Goal: Navigation & Orientation: Find specific page/section

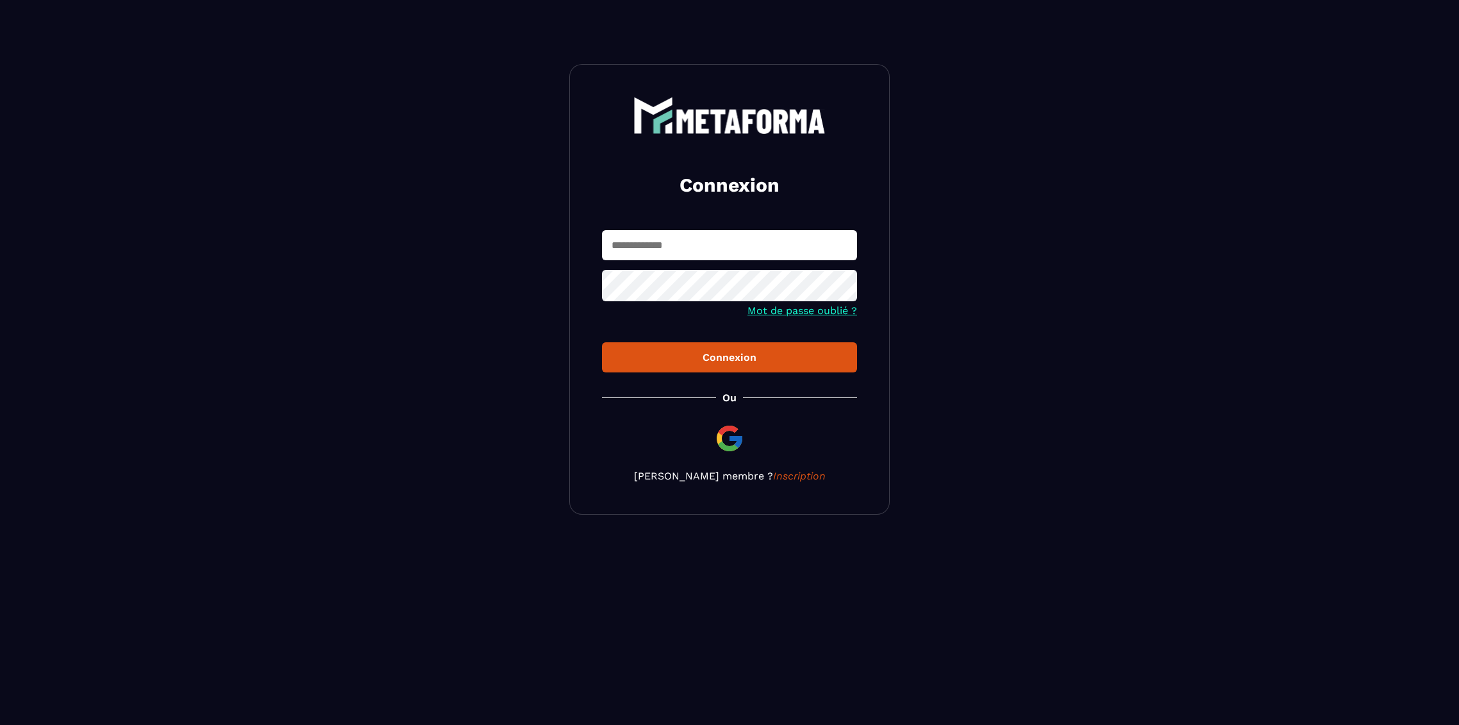
type input "**********"
drag, startPoint x: 0, startPoint y: 0, endPoint x: 673, endPoint y: 362, distance: 763.7
click at [673, 362] on div "Connexion" at bounding box center [729, 357] width 235 height 12
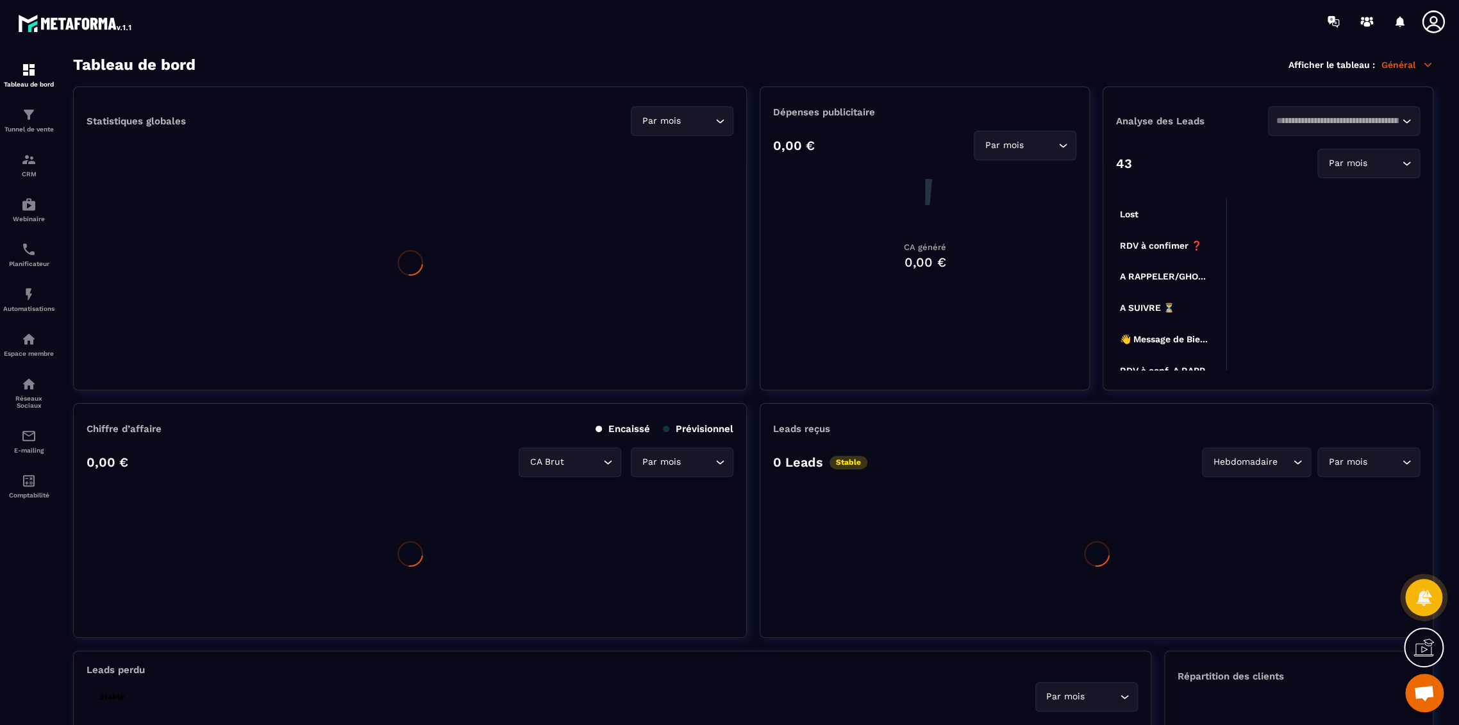
click at [1427, 28] on icon at bounding box center [1433, 21] width 22 height 22
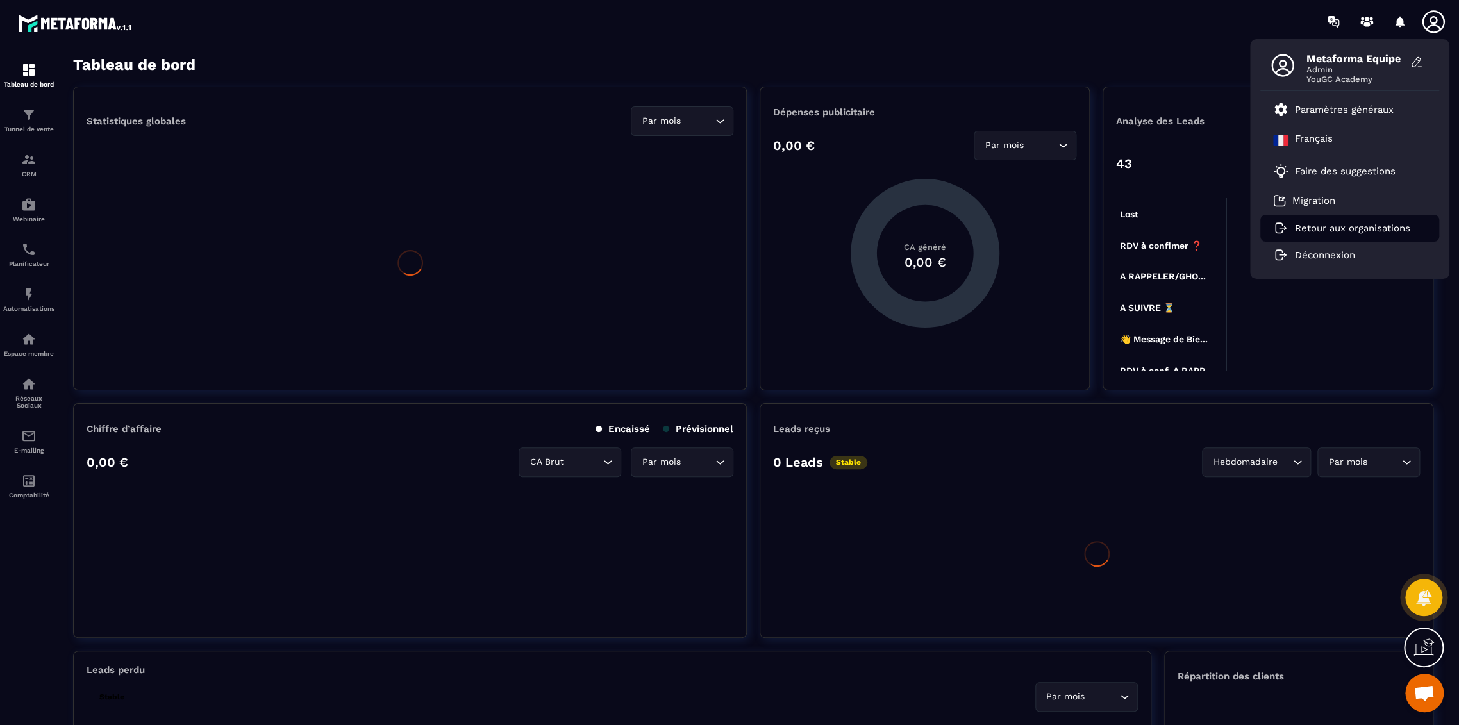
click at [1431, 24] on icon at bounding box center [1433, 21] width 22 height 22
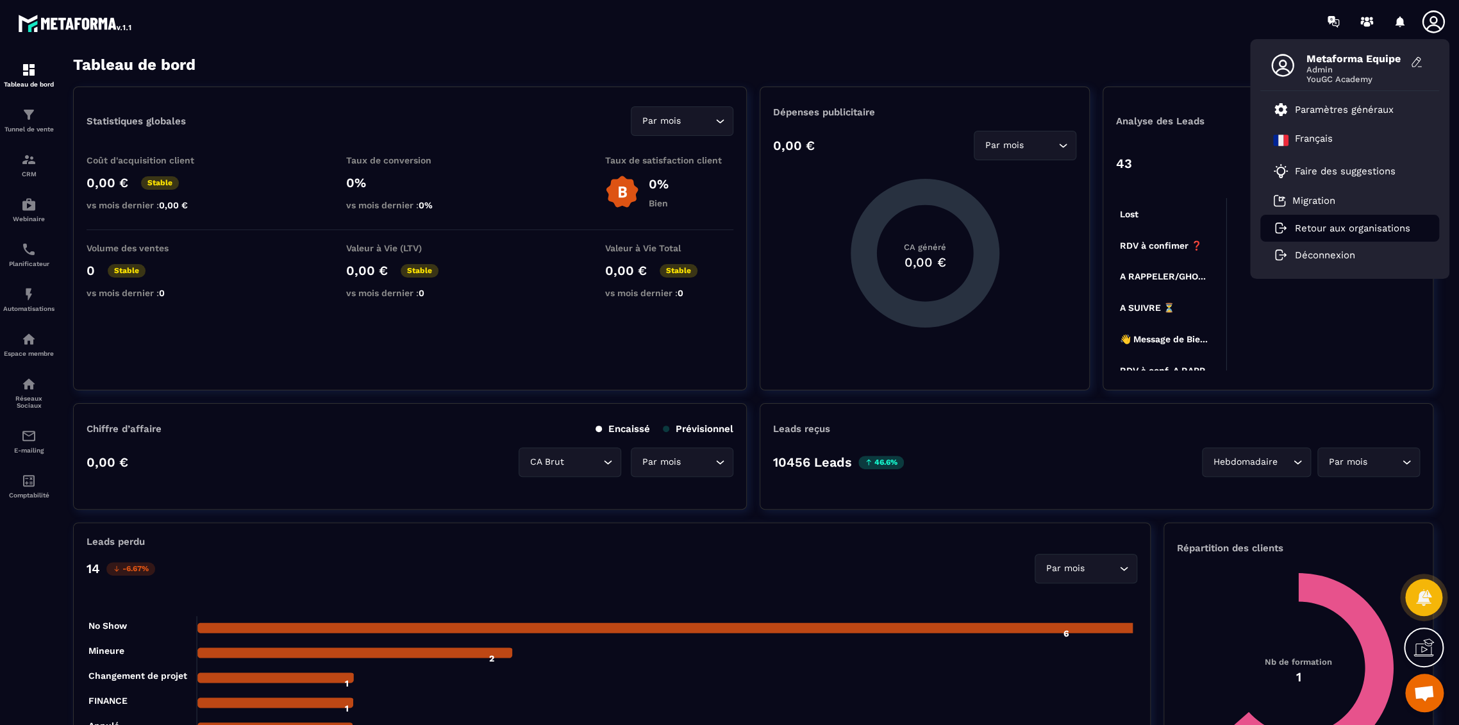
click at [1373, 229] on p "Retour aux organisations" at bounding box center [1352, 228] width 115 height 12
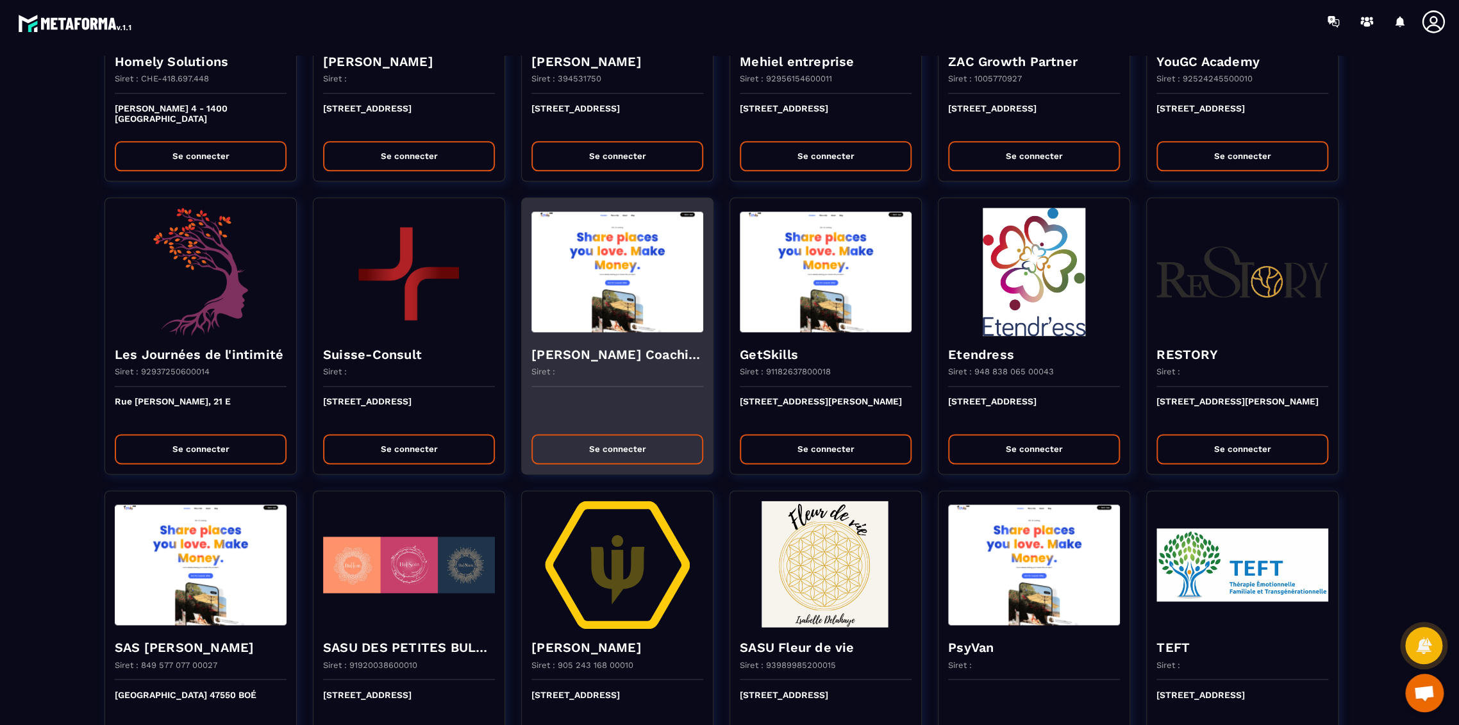
scroll to position [1068, 0]
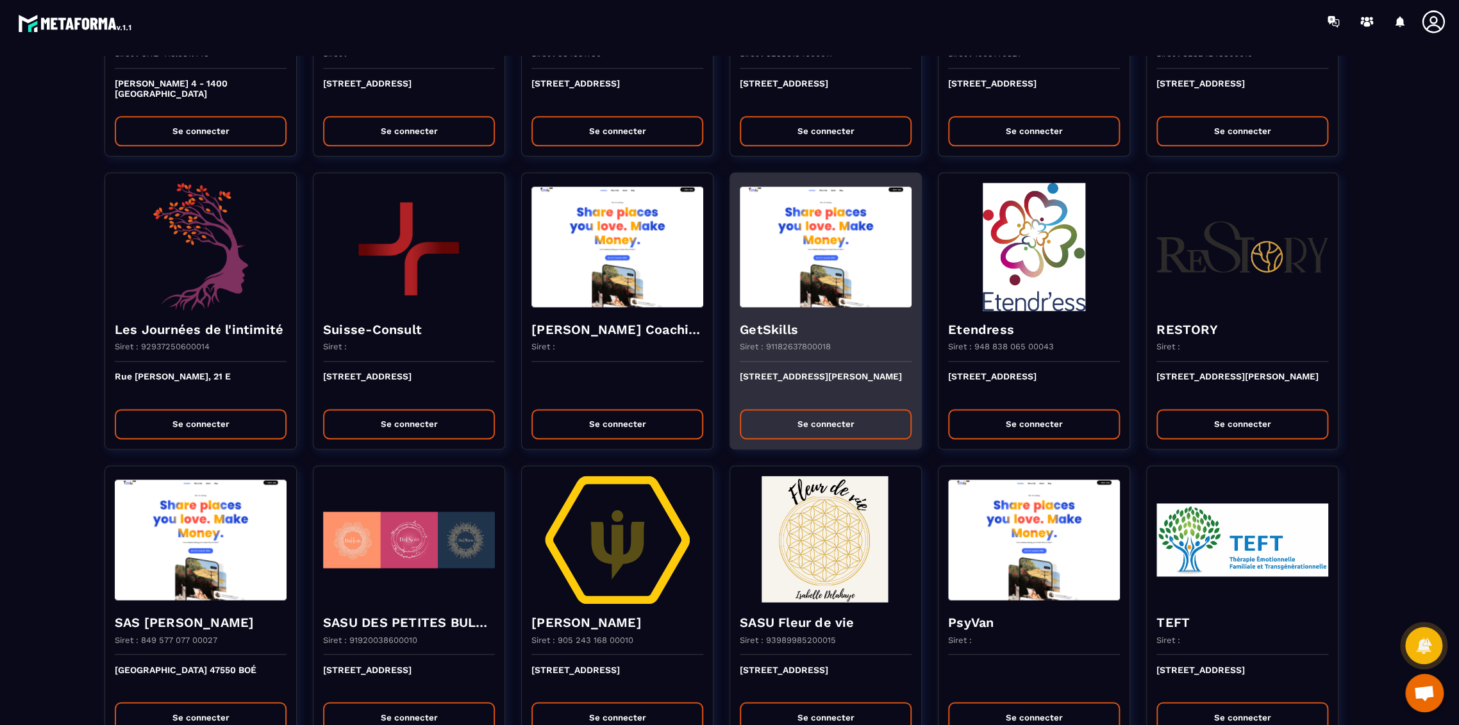
click at [789, 348] on p "Siret : 91182637800018" at bounding box center [785, 347] width 91 height 10
